Goal: Information Seeking & Learning: Learn about a topic

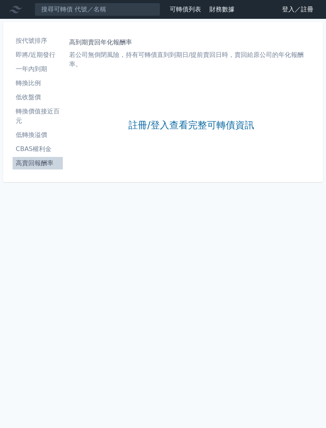
scroll to position [24, 0]
click at [218, 119] on link "註冊/登入查看完整可轉債資訊" at bounding box center [191, 125] width 126 height 13
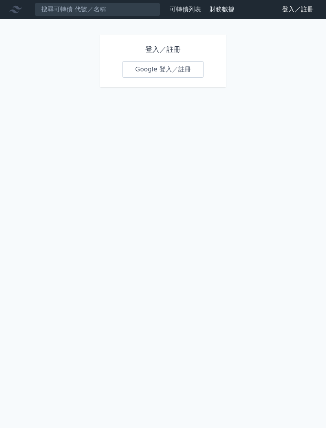
click at [176, 75] on link "Google 登入／註冊" at bounding box center [163, 69] width 82 height 16
click at [170, 69] on link "Google 登入／註冊" at bounding box center [163, 69] width 82 height 16
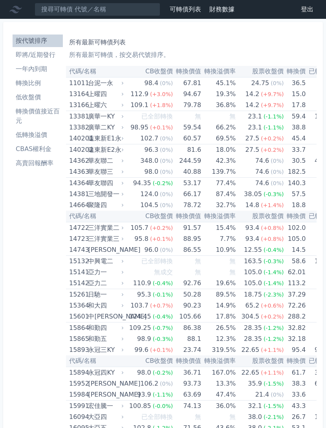
click at [46, 168] on li "高賣回報酬率" at bounding box center [38, 163] width 50 height 9
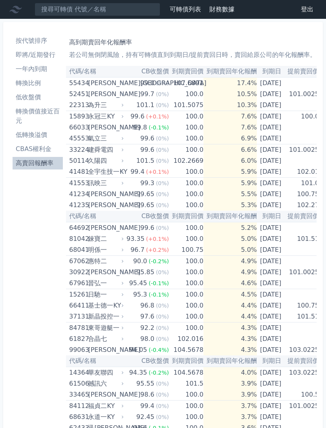
click at [46, 159] on li "高賣回報酬率" at bounding box center [38, 163] width 50 height 9
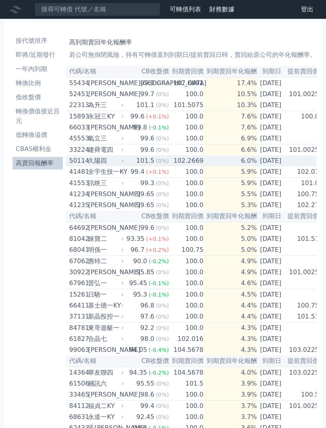
click at [283, 157] on td "2025-09-30" at bounding box center [270, 160] width 27 height 11
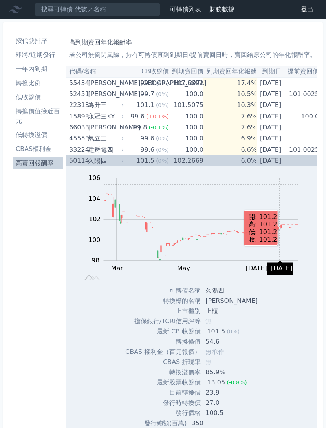
click at [278, 162] on td "2025-09-30" at bounding box center [270, 160] width 27 height 11
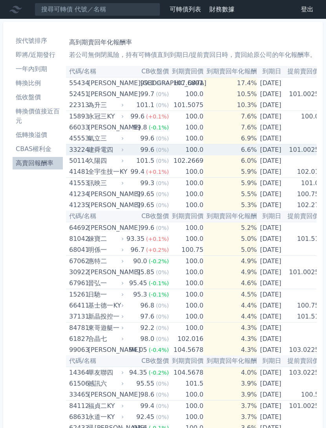
click at [275, 151] on td "2025-09-06" at bounding box center [270, 149] width 27 height 11
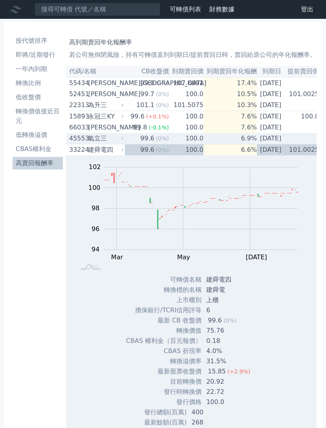
click at [276, 142] on td "2025-09-05" at bounding box center [270, 138] width 27 height 11
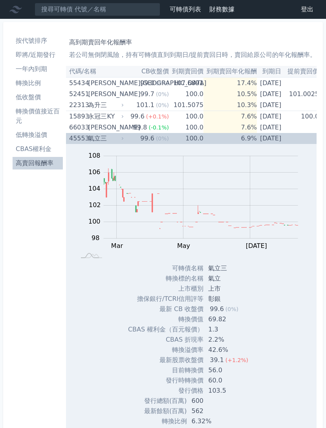
click at [278, 117] on td "2025-09-03" at bounding box center [270, 116] width 27 height 11
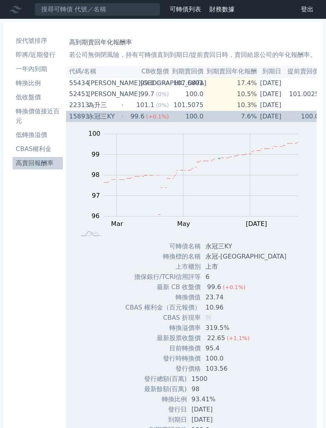
click at [284, 119] on td "2025-09-03" at bounding box center [270, 116] width 27 height 11
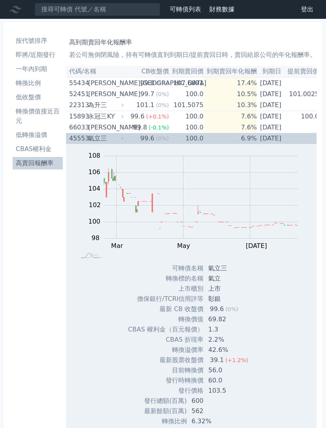
click at [274, 144] on td "2025-09-05" at bounding box center [270, 138] width 27 height 11
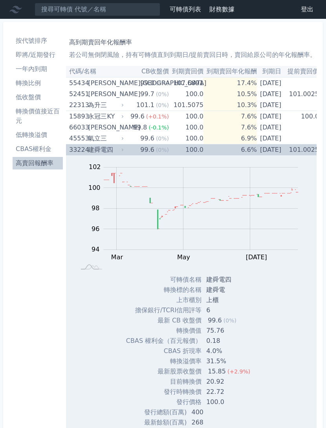
click at [272, 153] on td "2025-09-06" at bounding box center [270, 149] width 27 height 11
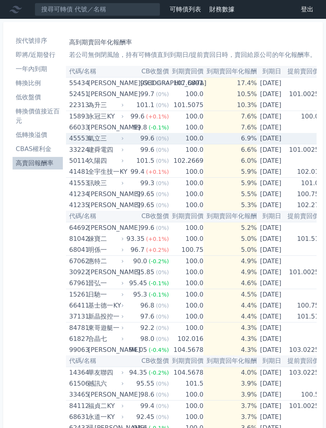
click at [278, 141] on td "2025-09-05" at bounding box center [270, 138] width 27 height 11
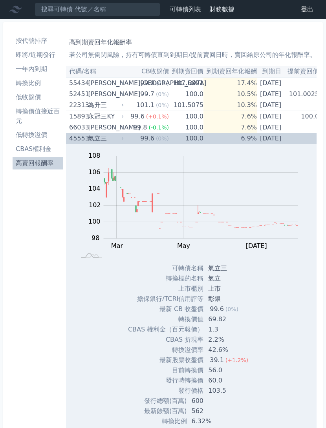
click at [283, 143] on td "2025-09-05" at bounding box center [270, 138] width 27 height 11
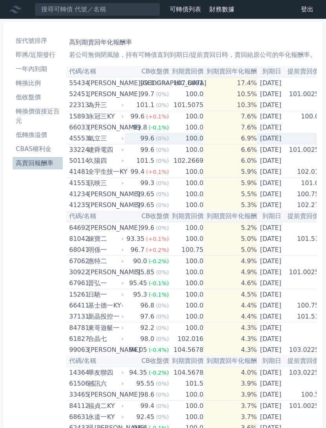
click at [273, 173] on td "2025-09-21" at bounding box center [270, 171] width 27 height 11
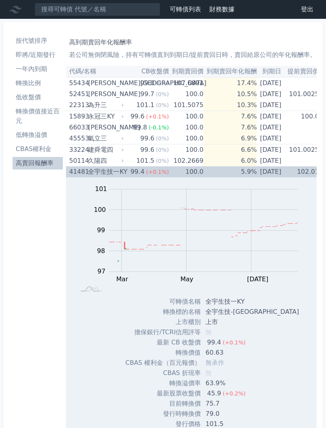
click at [284, 176] on td "2025-09-21" at bounding box center [270, 171] width 27 height 11
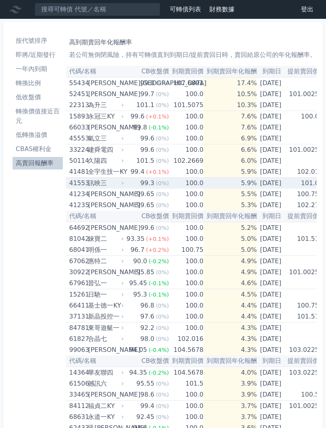
click at [283, 186] on td "2025-09-28" at bounding box center [270, 183] width 27 height 11
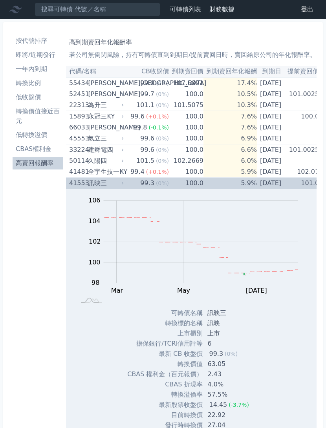
click at [278, 186] on td "2025-09-28" at bounding box center [270, 183] width 27 height 11
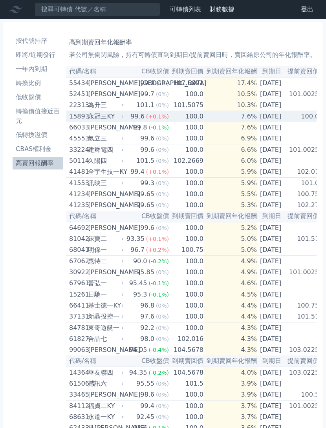
click at [222, 118] on td "7.6%" at bounding box center [229, 116] width 53 height 11
